Goal: Information Seeking & Learning: Learn about a topic

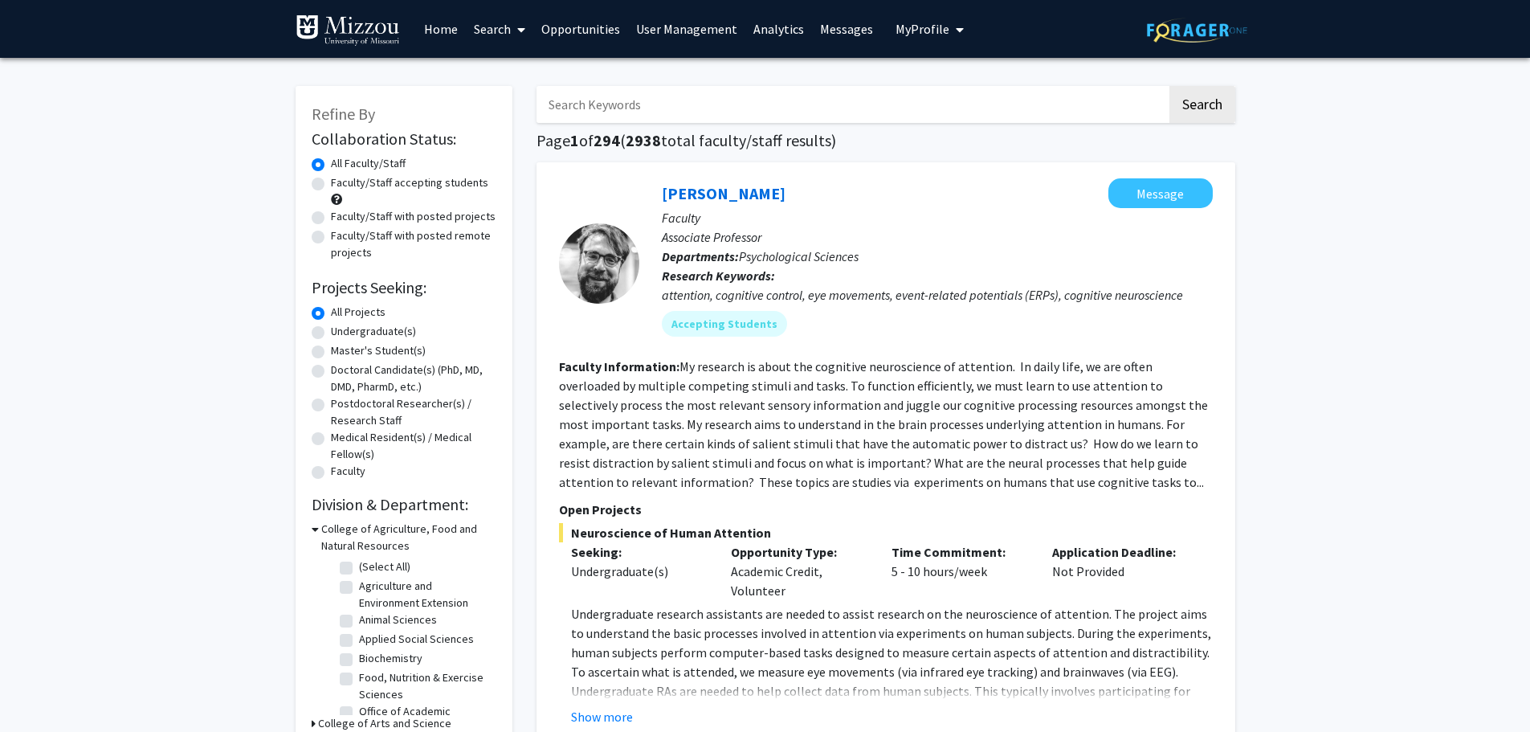
click at [771, 26] on link "Analytics" at bounding box center [778, 29] width 67 height 56
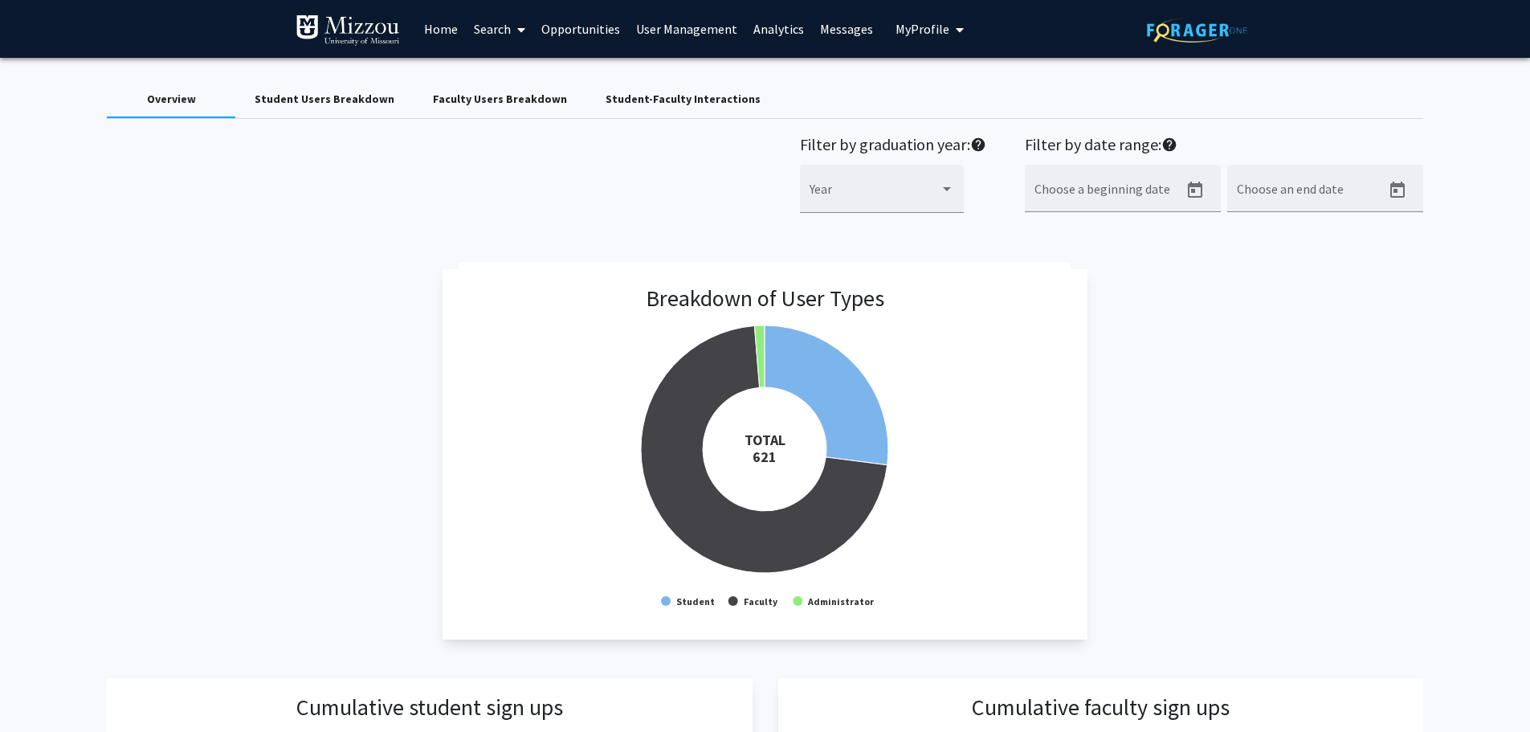
click at [330, 100] on div "Student Users Breakdown" at bounding box center [325, 99] width 140 height 17
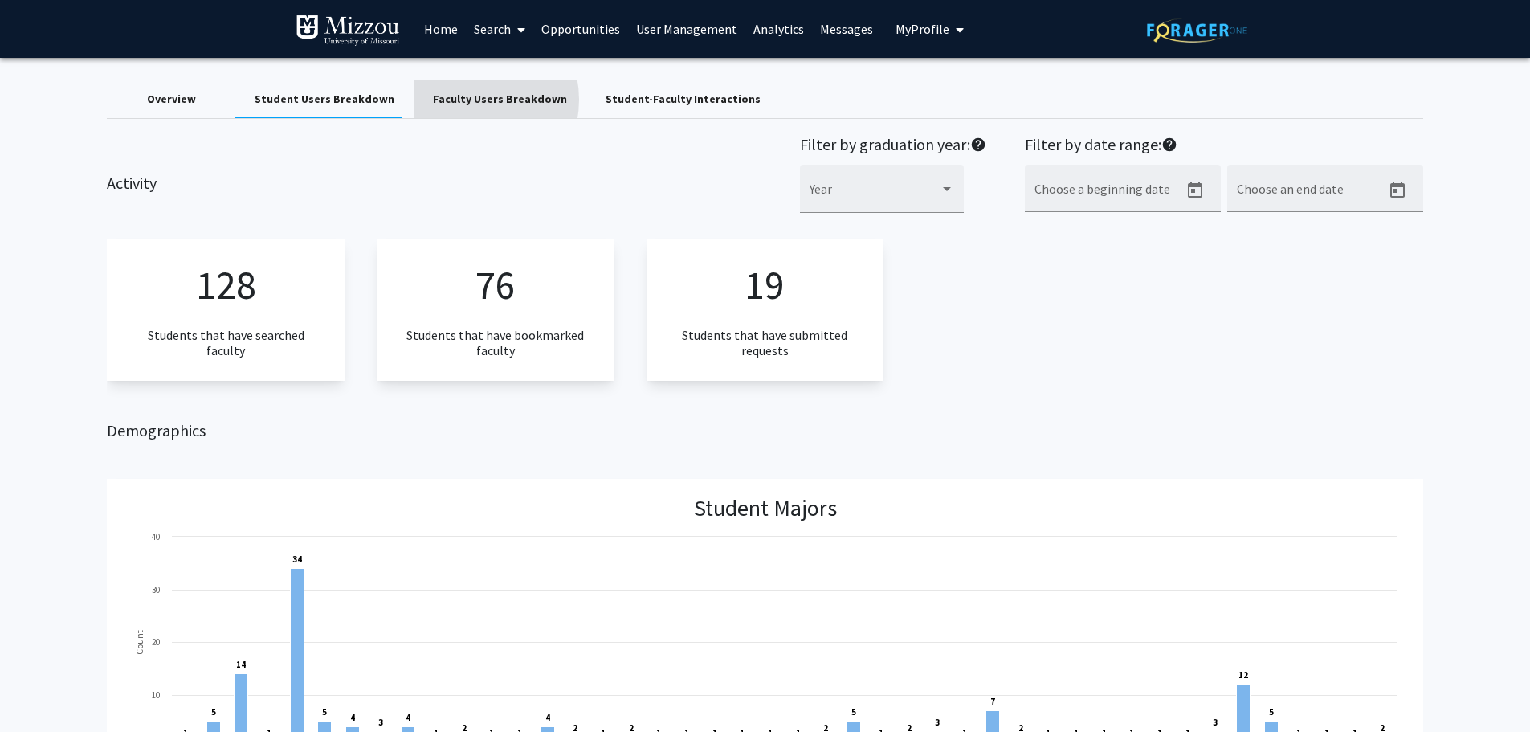
click at [460, 100] on div "Faculty Users Breakdown" at bounding box center [500, 99] width 134 height 17
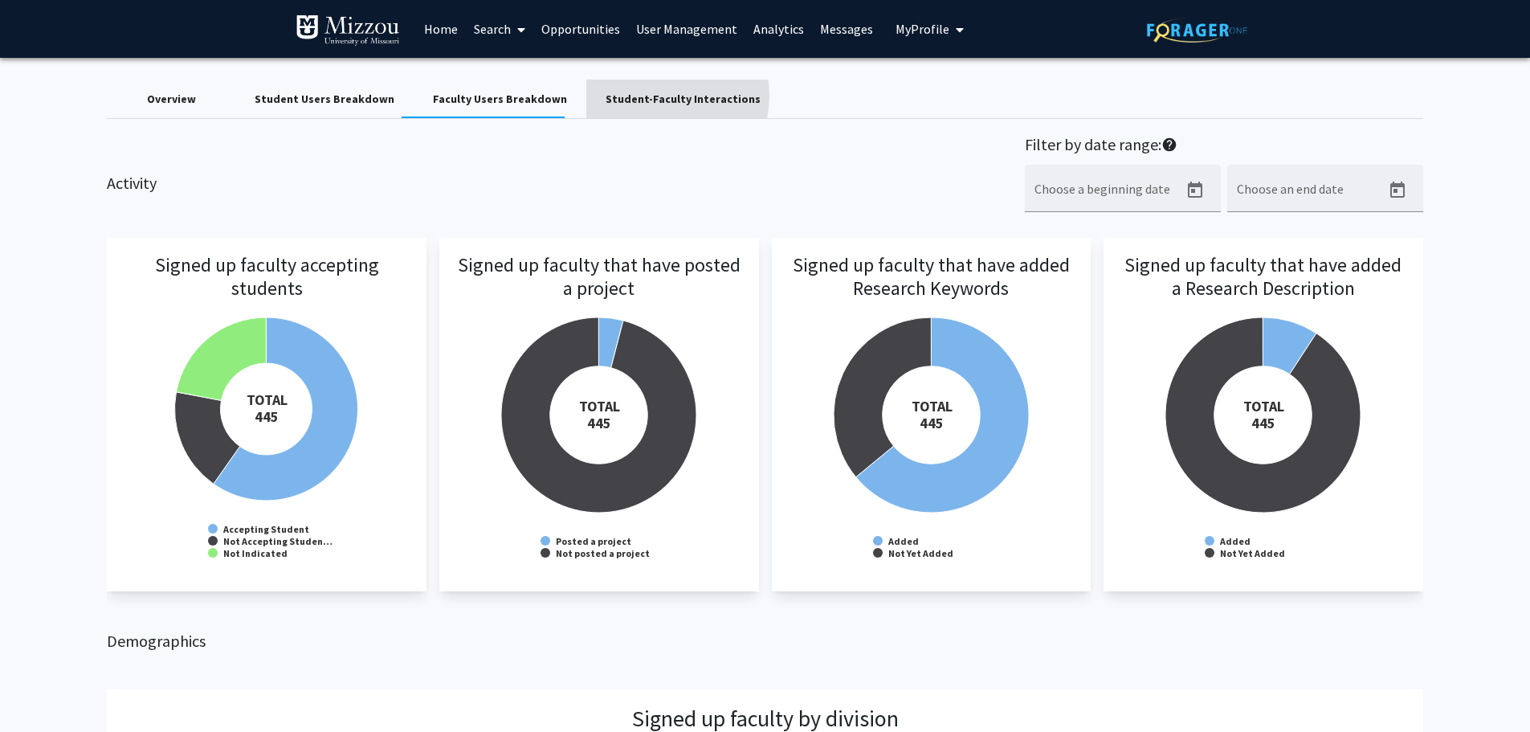
click at [637, 96] on div "Student-Faculty Interactions" at bounding box center [683, 99] width 155 height 17
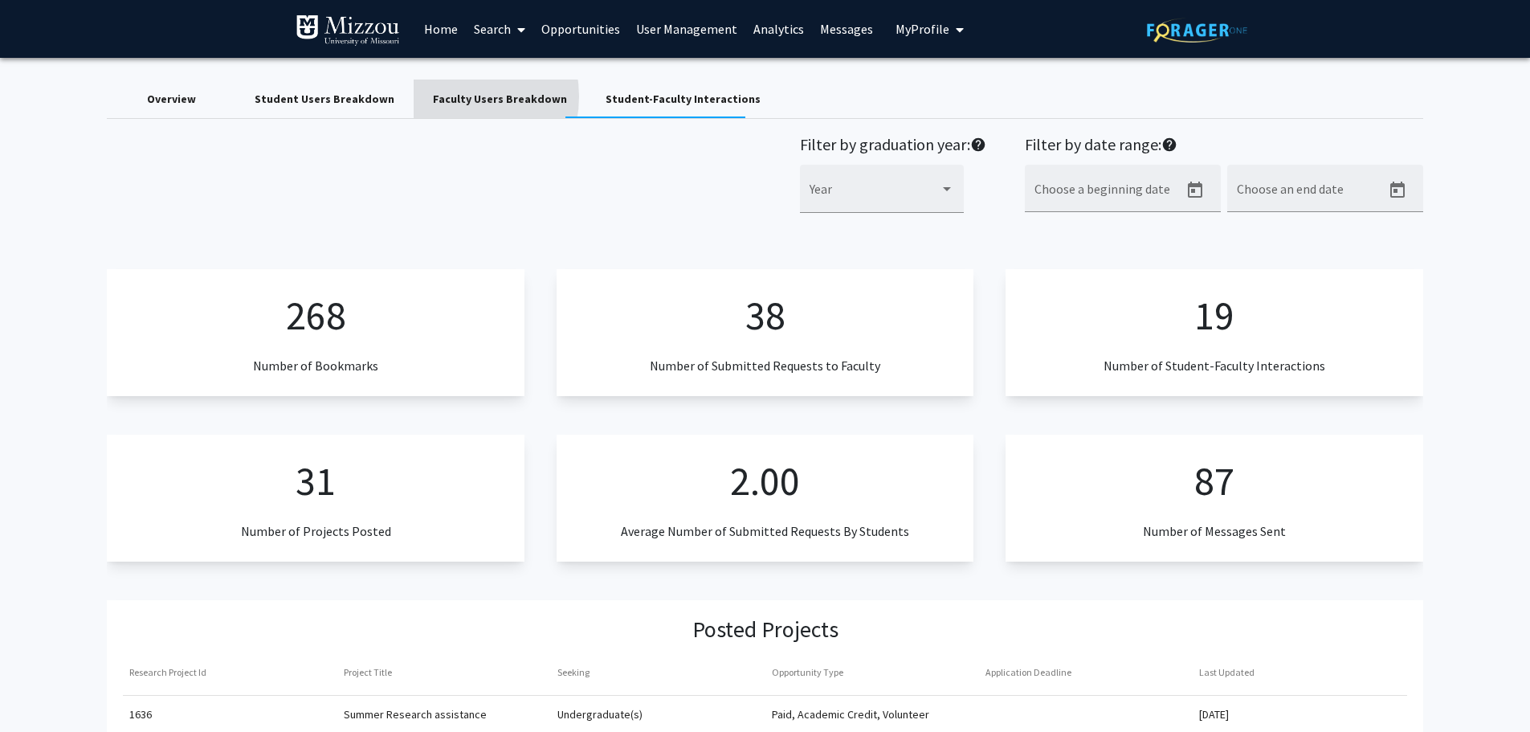
click at [444, 96] on div "Faculty Users Breakdown" at bounding box center [500, 99] width 134 height 17
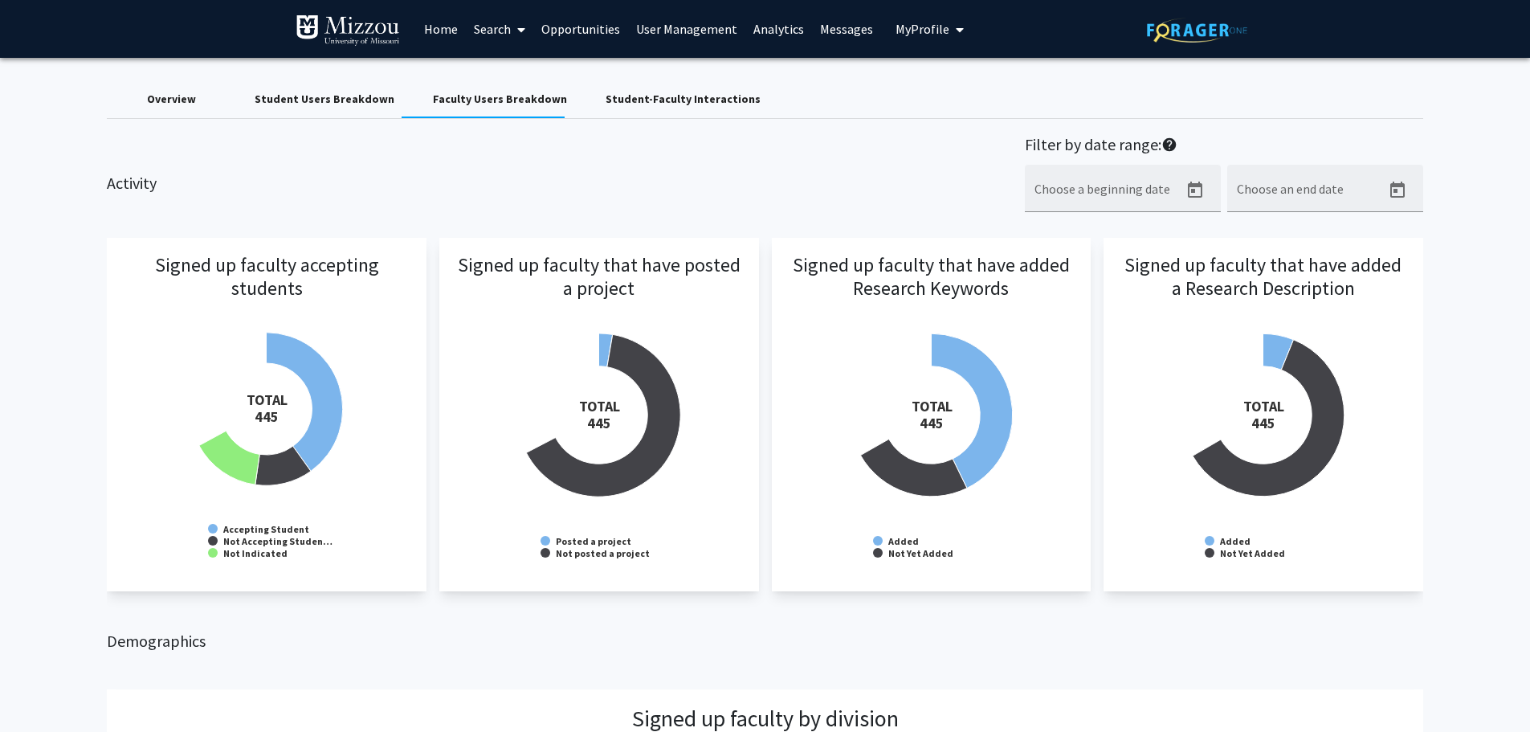
click at [194, 95] on div "Overview" at bounding box center [171, 99] width 49 height 17
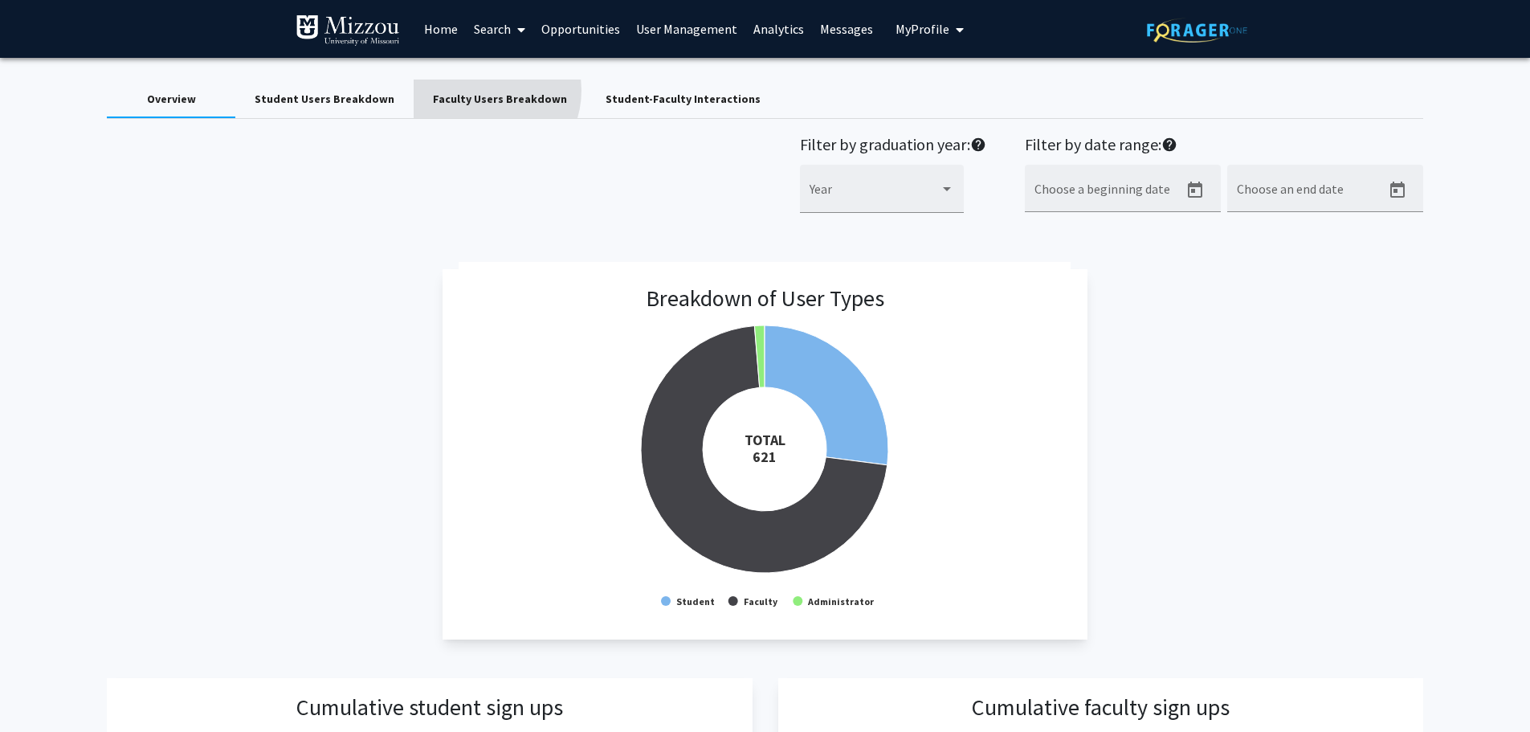
click at [471, 91] on div "Faculty Users Breakdown" at bounding box center [500, 99] width 134 height 17
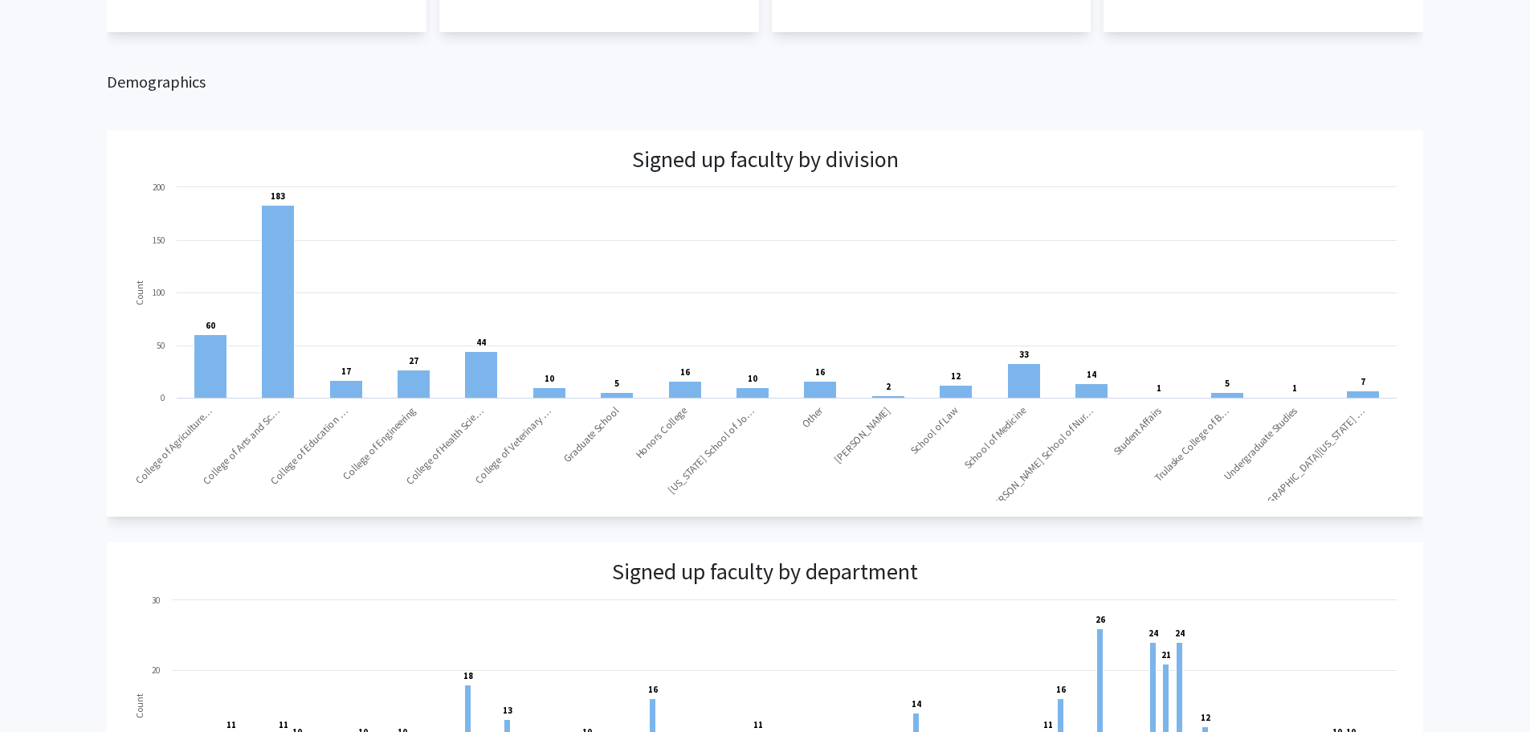
scroll to position [560, 0]
